Goal: Information Seeking & Learning: Learn about a topic

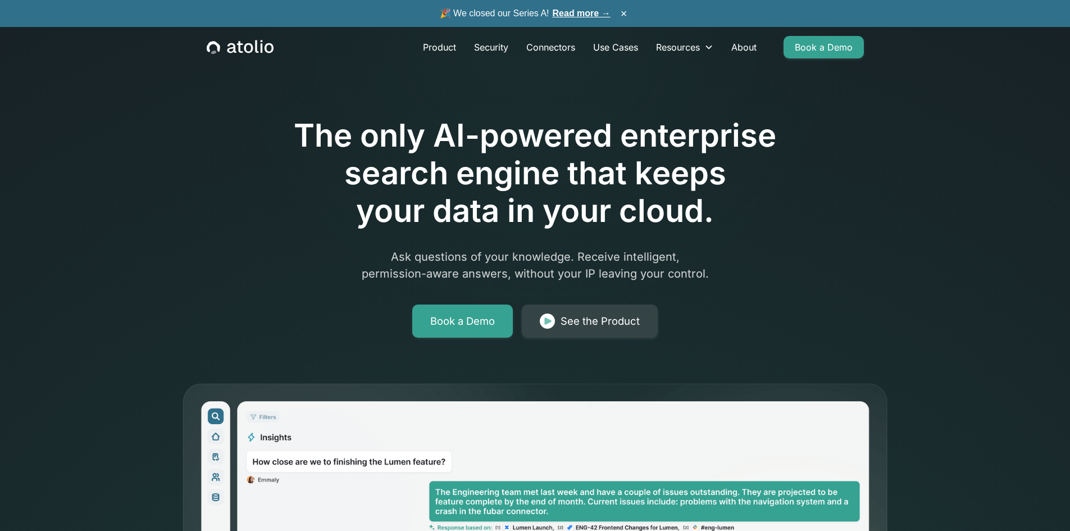
click at [574, 14] on link "Read more →" at bounding box center [582, 13] width 58 height 10
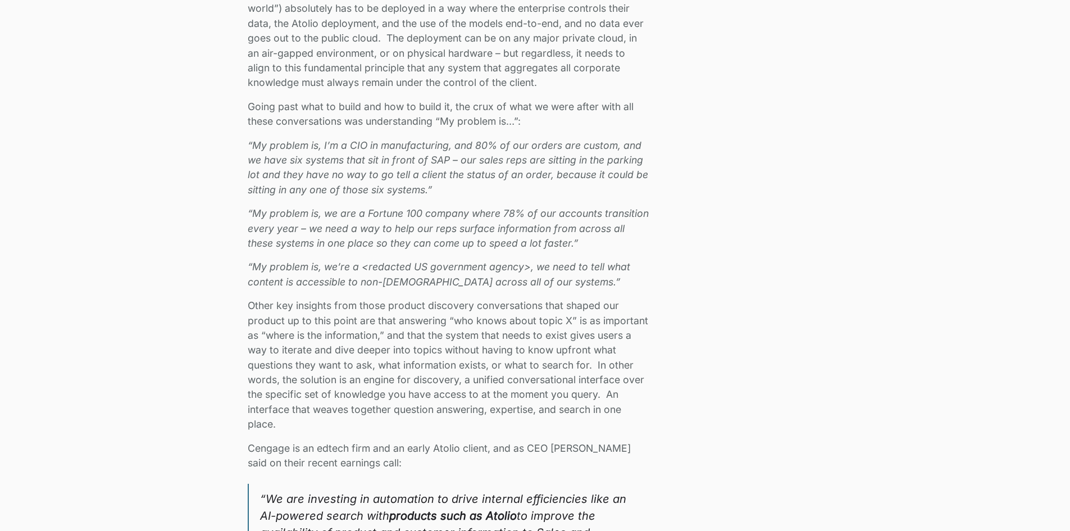
scroll to position [1572, 0]
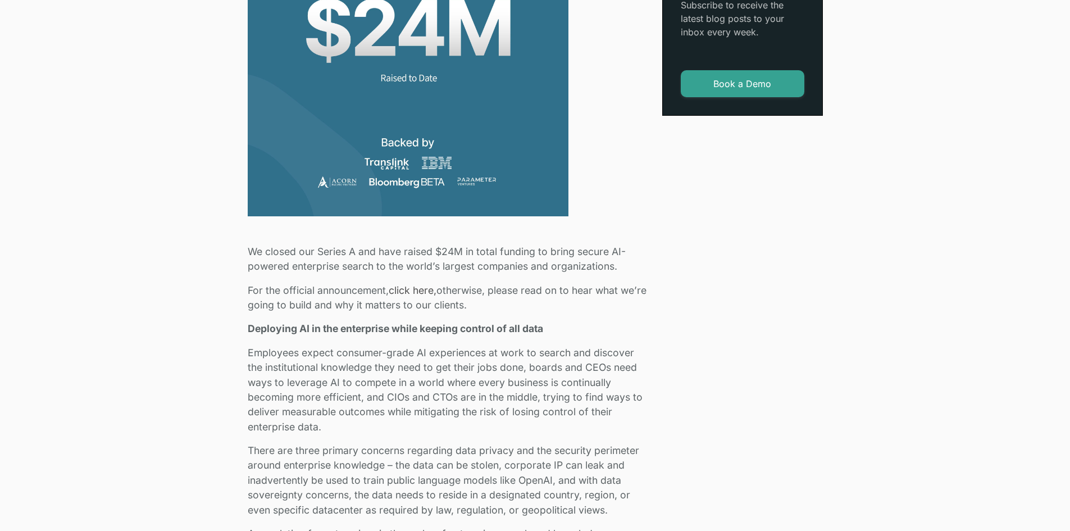
scroll to position [505, 0]
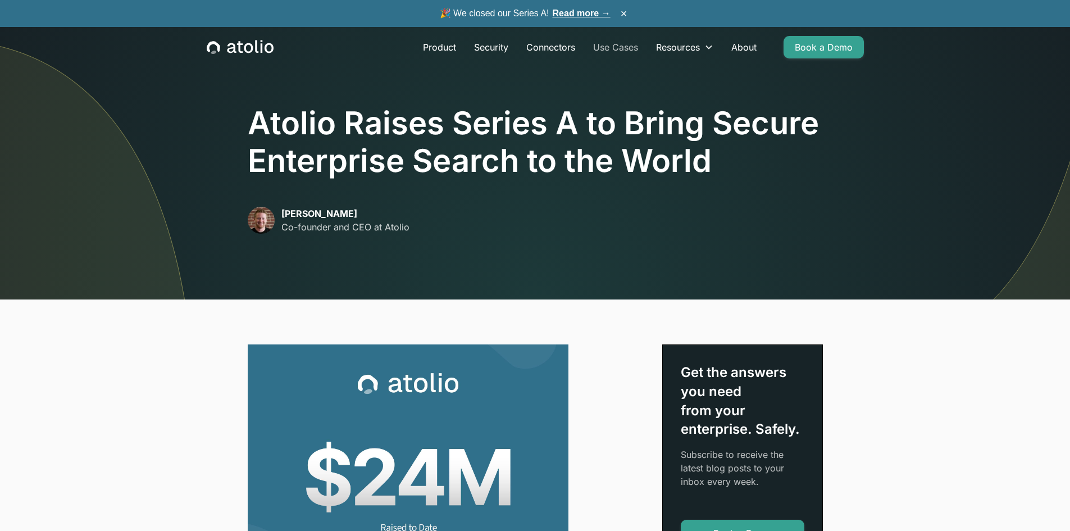
click at [616, 46] on link "Use Cases" at bounding box center [615, 47] width 63 height 22
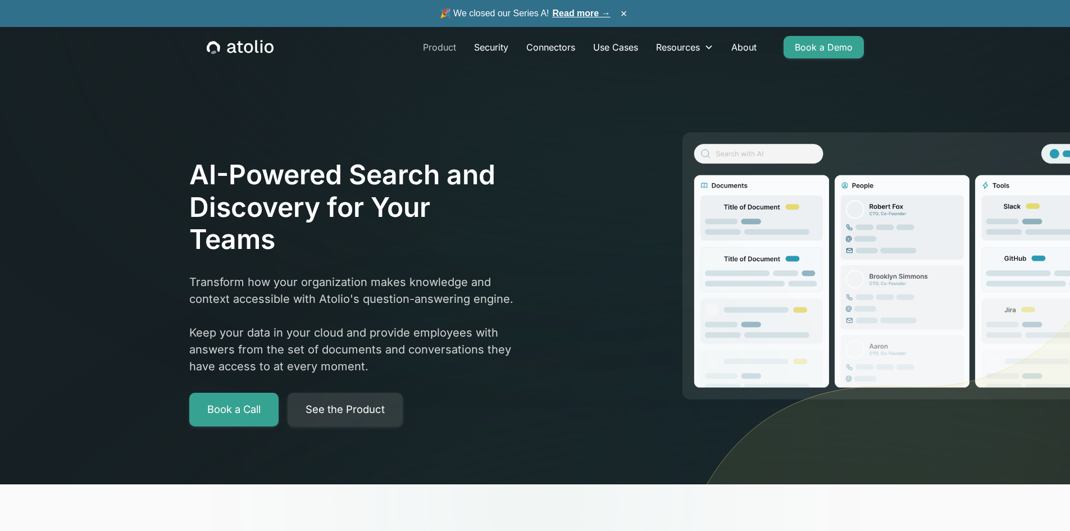
click at [435, 52] on link "Product" at bounding box center [439, 47] width 51 height 22
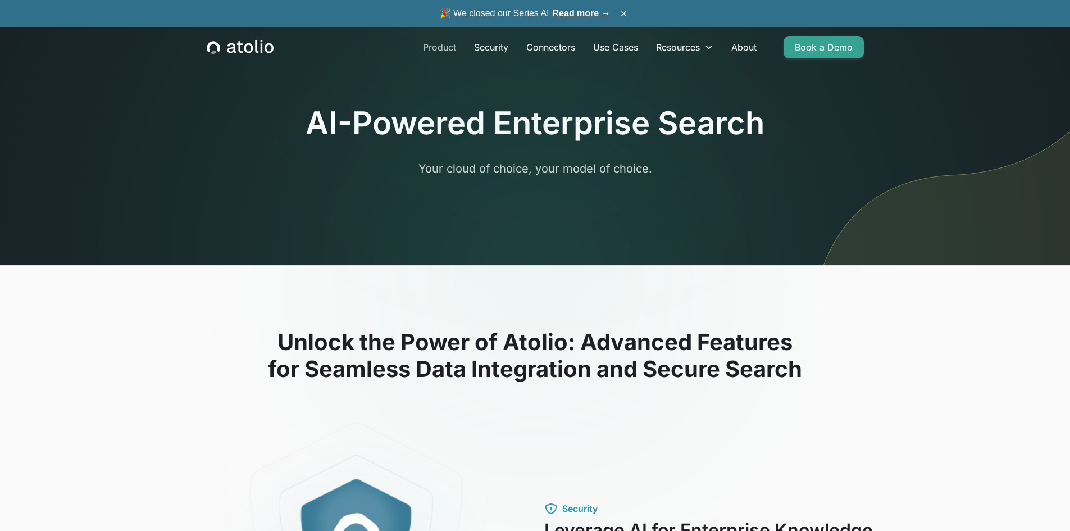
click at [441, 45] on link "Product" at bounding box center [439, 47] width 51 height 22
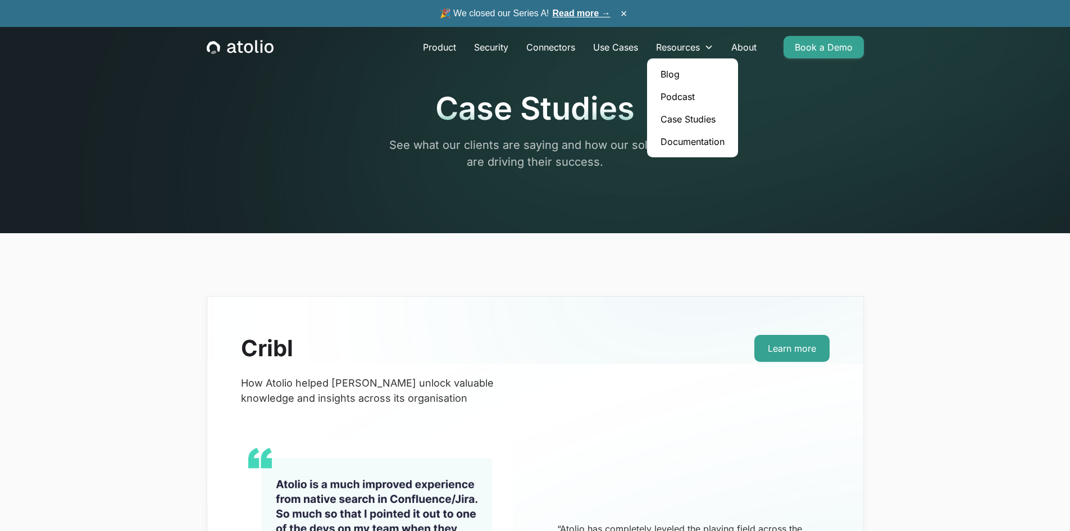
click at [678, 121] on link "Case Studies" at bounding box center [692, 119] width 82 height 22
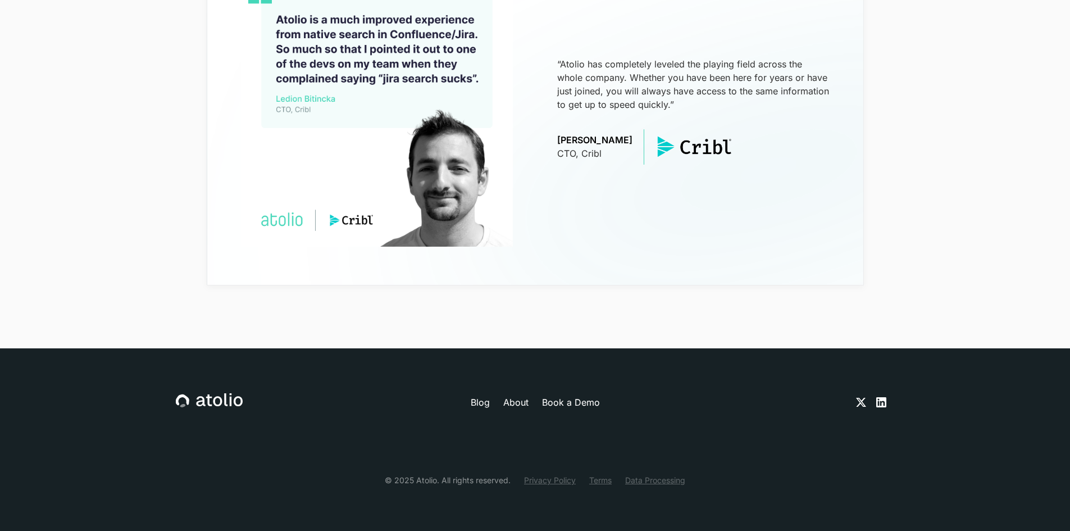
scroll to position [184, 0]
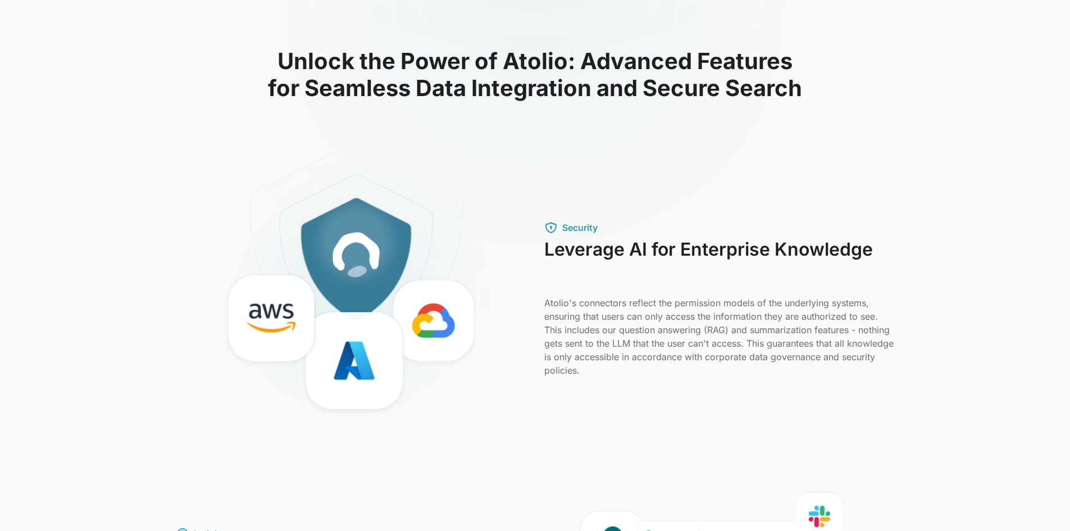
scroll to position [337, 0]
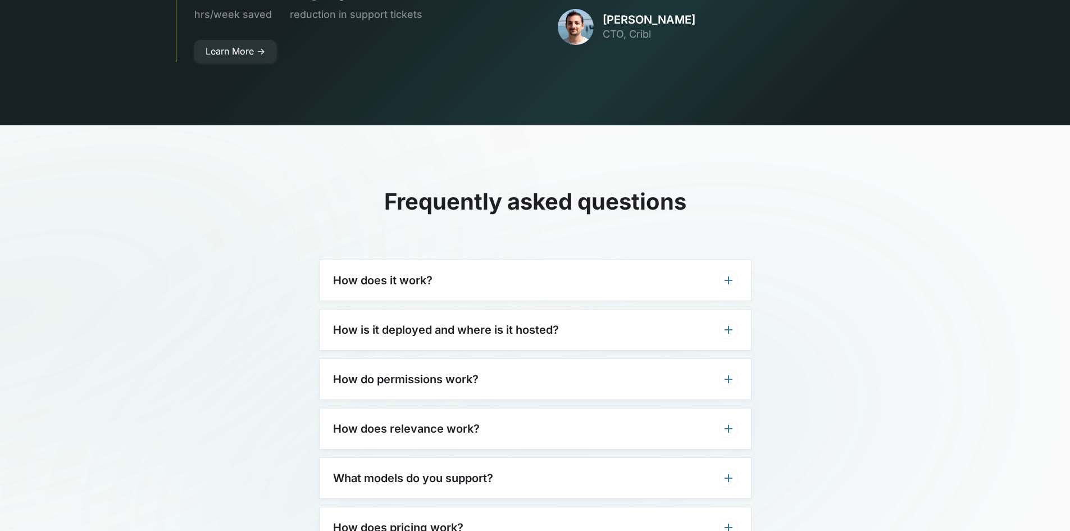
scroll to position [3370, 0]
